Goal: Task Accomplishment & Management: Manage account settings

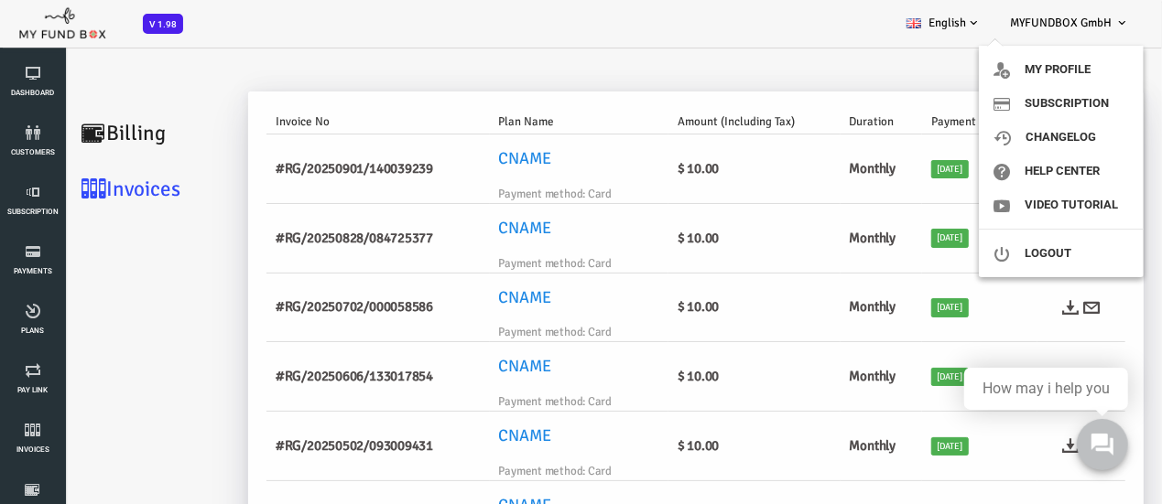
click at [1078, 27] on span "MYFUNDBOX GmbH" at bounding box center [1061, 23] width 102 height 15
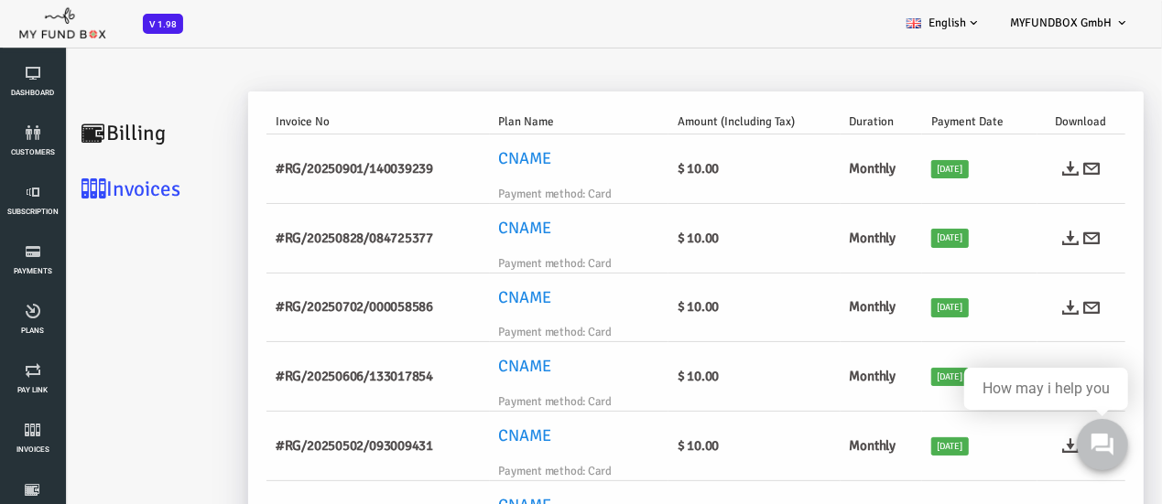
click at [1078, 27] on span "MYFUNDBOX GmbH" at bounding box center [1061, 23] width 102 height 15
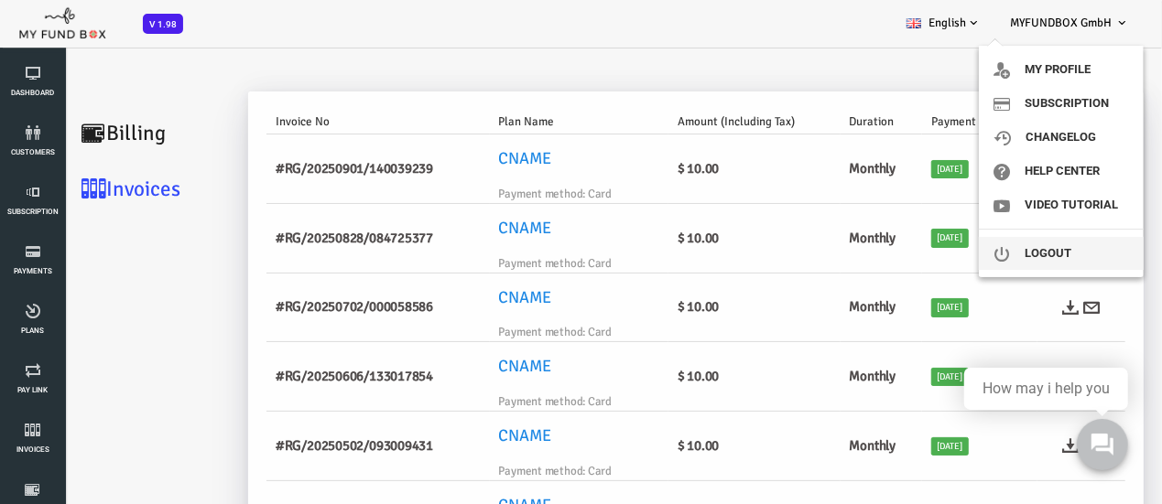
click at [1061, 249] on link "Logout" at bounding box center [1061, 253] width 165 height 33
